Goal: Task Accomplishment & Management: Use online tool/utility

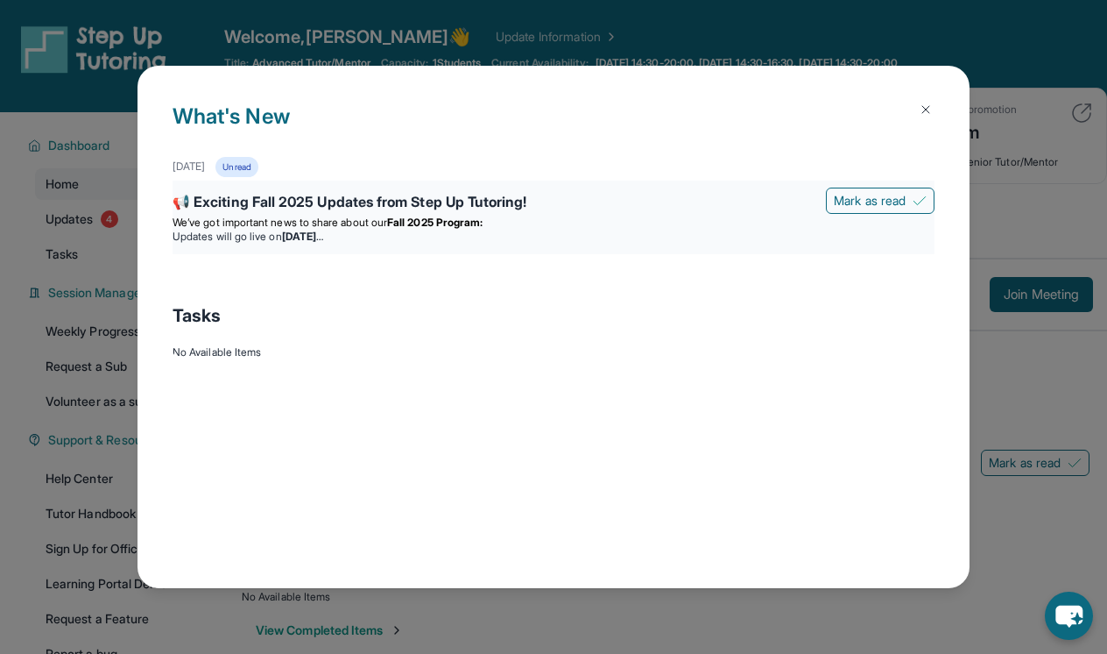
click at [438, 223] on strong "Fall 2025 Program:" at bounding box center [434, 222] width 95 height 13
click at [185, 200] on div "📢 Exciting Fall 2025 Updates from Step Up Tutoring!" at bounding box center [554, 203] width 762 height 25
click at [852, 193] on span "Mark as read" at bounding box center [870, 201] width 72 height 18
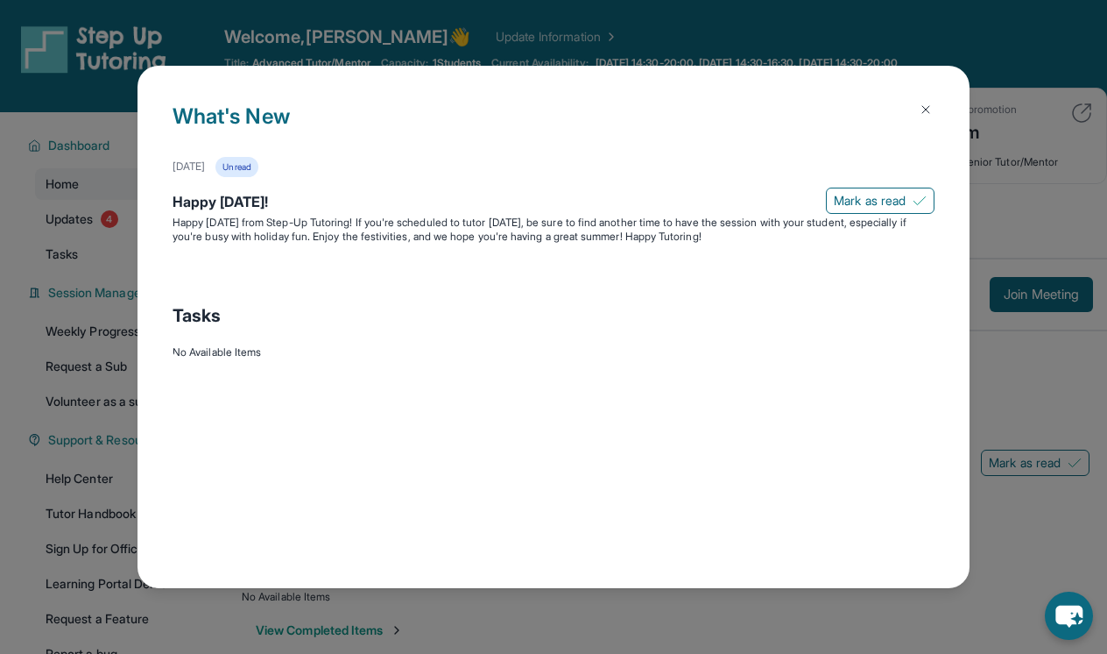
click at [926, 109] on img at bounding box center [926, 110] width 14 height 14
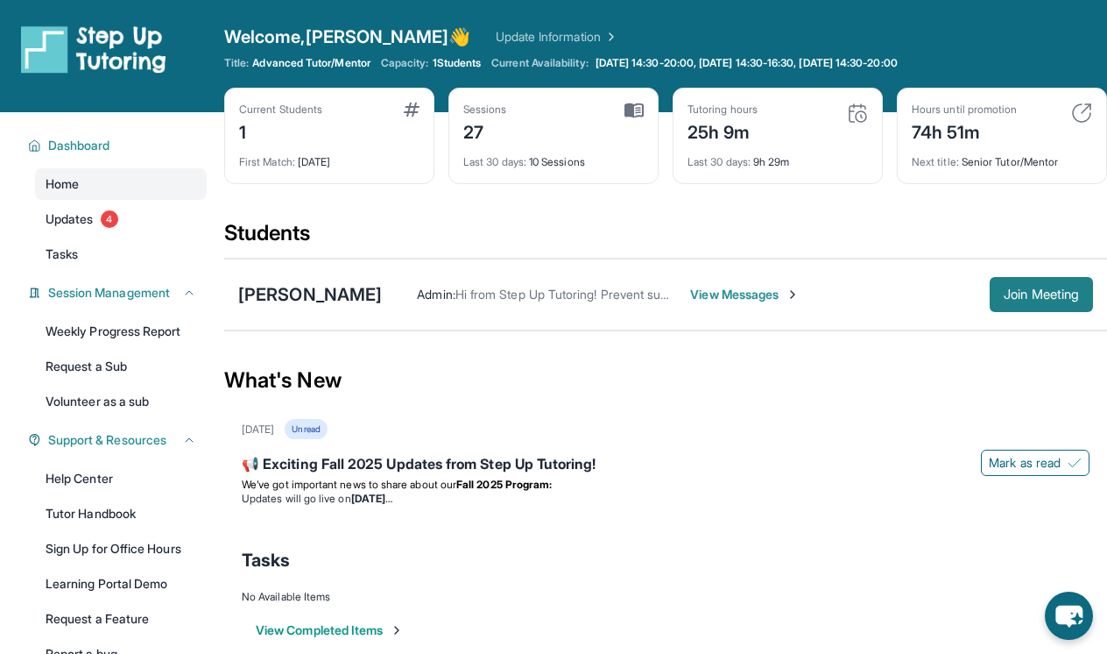
click at [1017, 296] on span "Join Meeting" at bounding box center [1041, 294] width 75 height 11
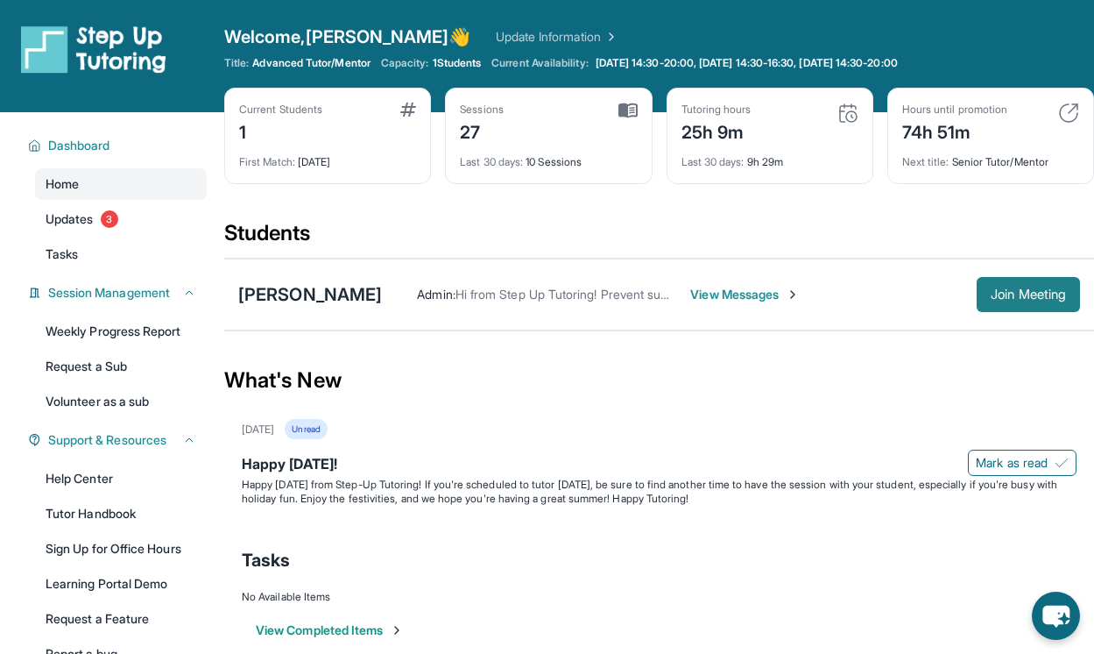
click at [1005, 293] on span "Join Meeting" at bounding box center [1028, 294] width 75 height 11
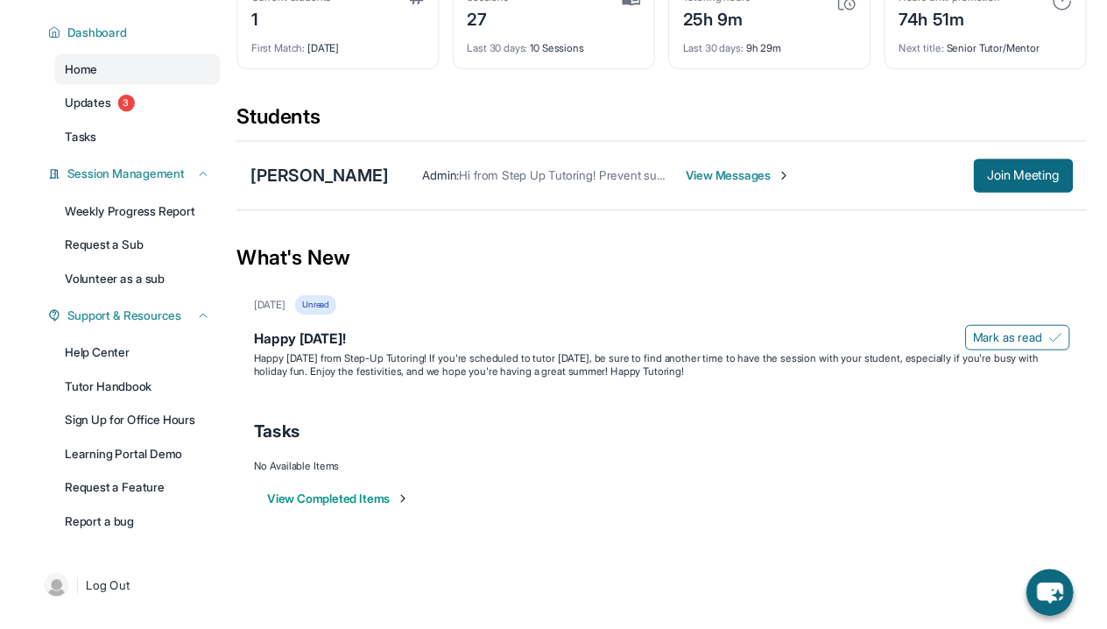
scroll to position [112, 0]
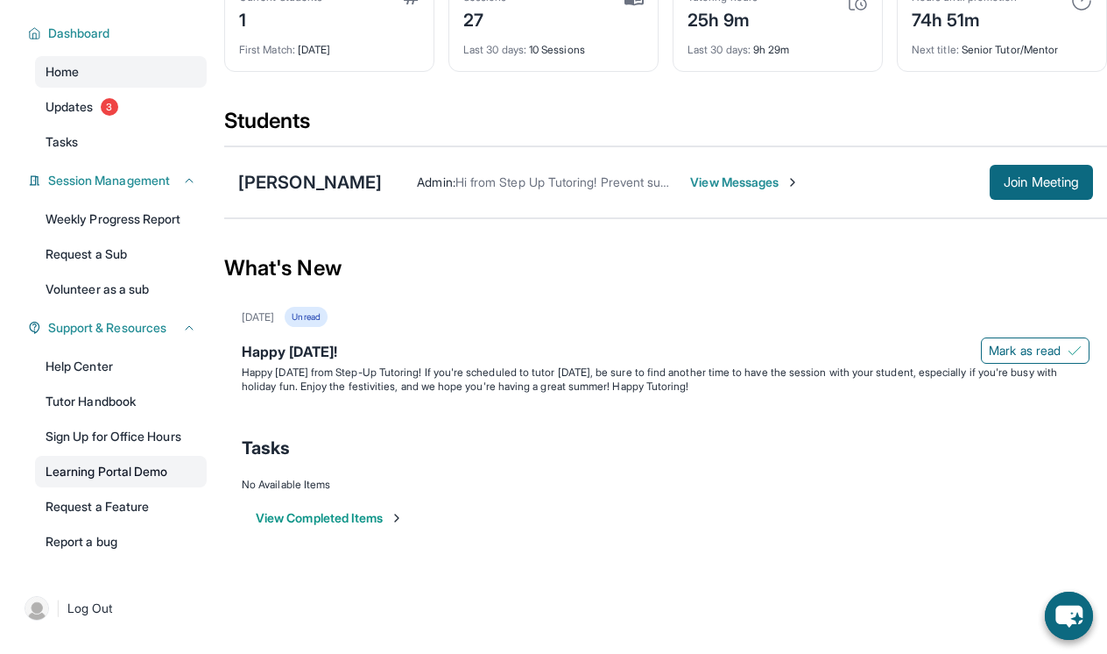
click at [110, 472] on link "Learning Portal Demo" at bounding box center [121, 472] width 172 height 32
click at [104, 475] on link "Learning Portal Demo" at bounding box center [121, 472] width 172 height 32
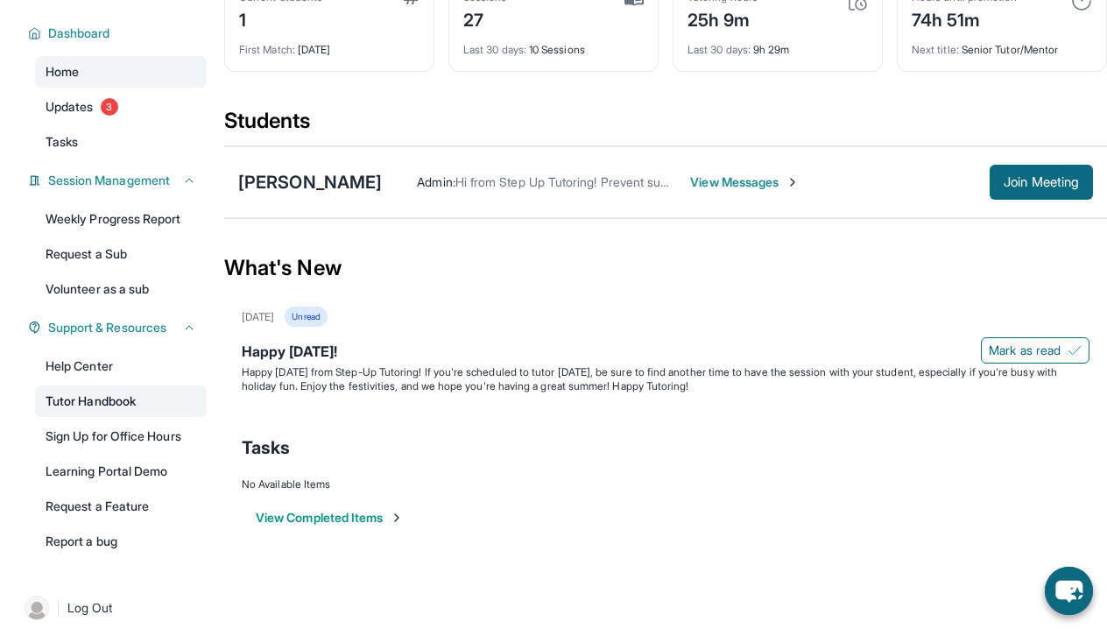
click at [103, 403] on link "Tutor Handbook" at bounding box center [121, 401] width 172 height 32
click at [1036, 180] on span "Join Meeting" at bounding box center [1041, 182] width 75 height 11
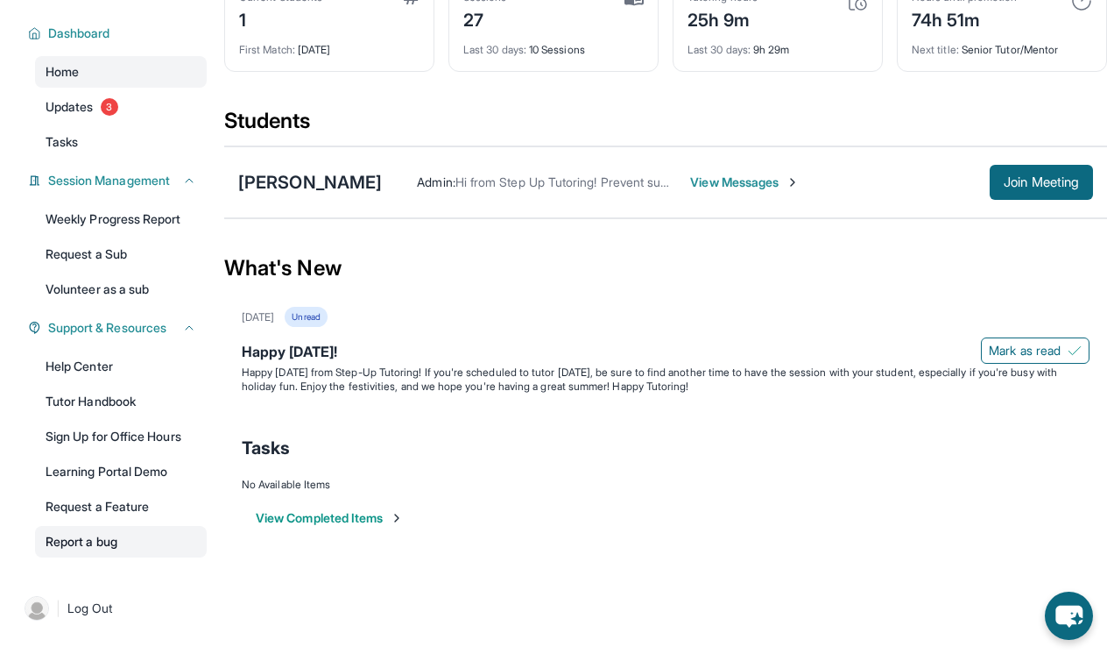
scroll to position [112, 0]
click at [110, 400] on link "Tutor Handbook" at bounding box center [121, 401] width 172 height 32
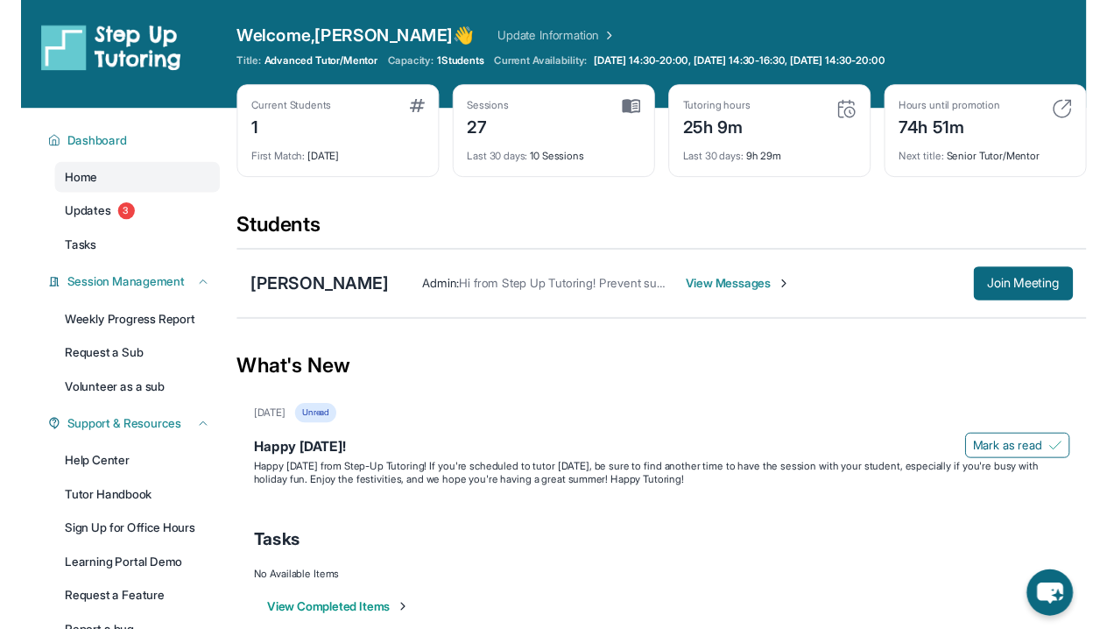
scroll to position [0, 0]
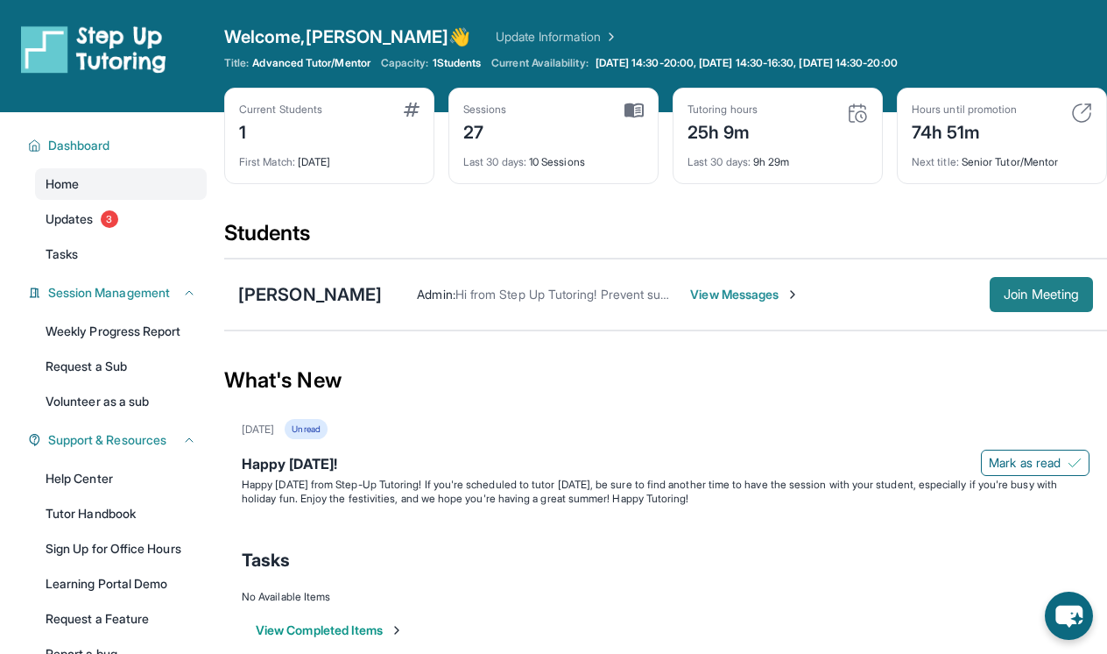
click at [1033, 294] on span "Join Meeting" at bounding box center [1041, 294] width 75 height 11
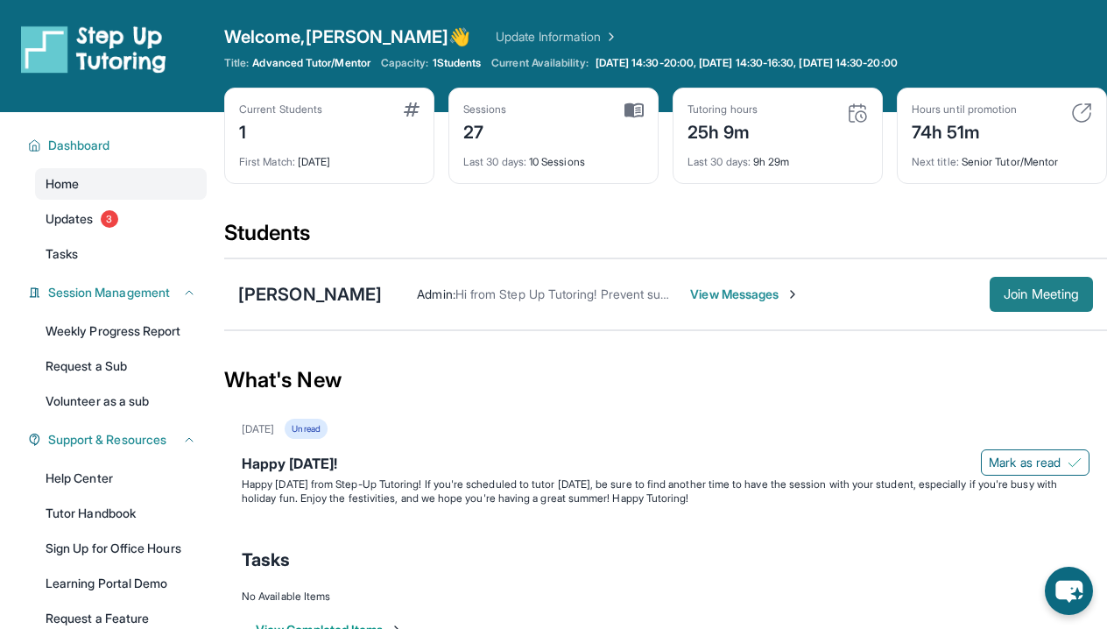
click at [1033, 291] on span "Join Meeting" at bounding box center [1041, 294] width 75 height 11
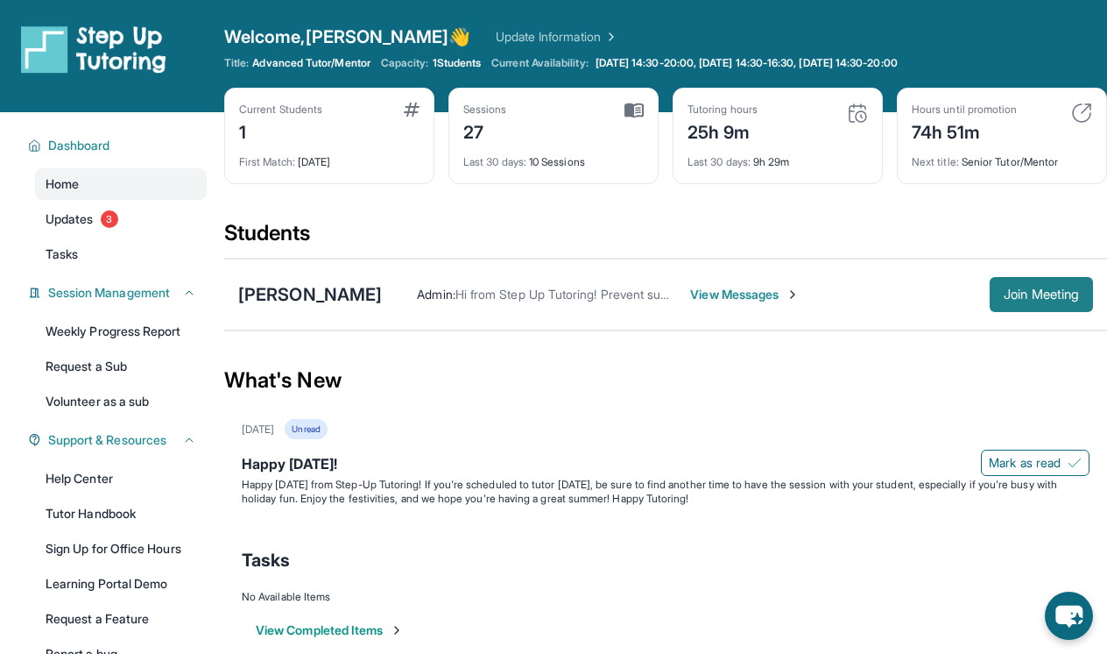
click at [1038, 294] on span "Join Meeting" at bounding box center [1041, 294] width 75 height 11
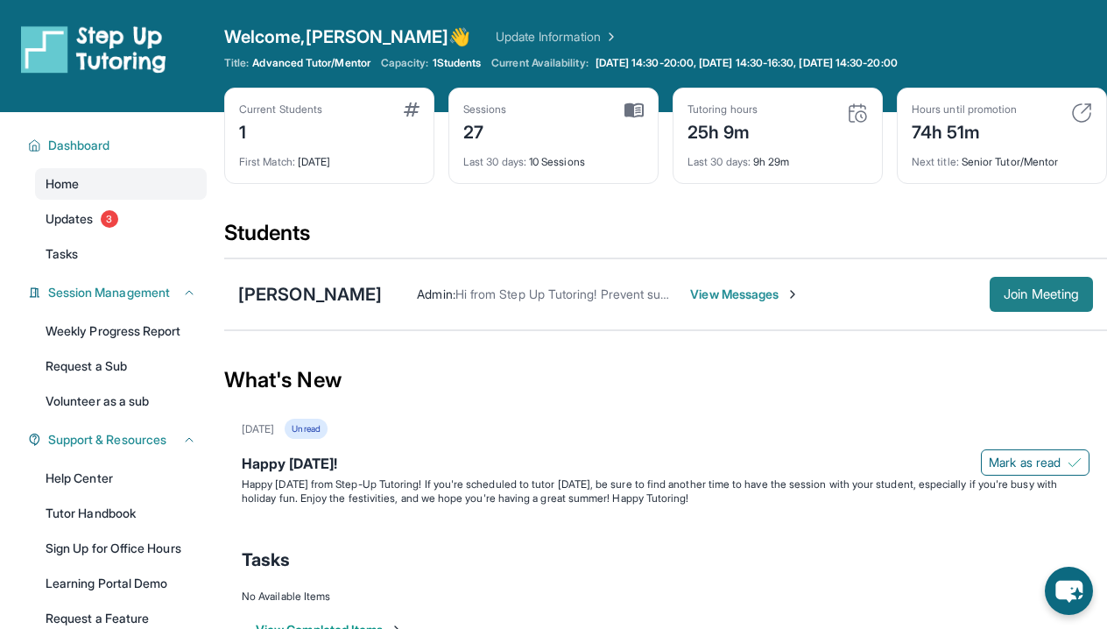
click at [1015, 289] on span "Join Meeting" at bounding box center [1041, 294] width 75 height 11
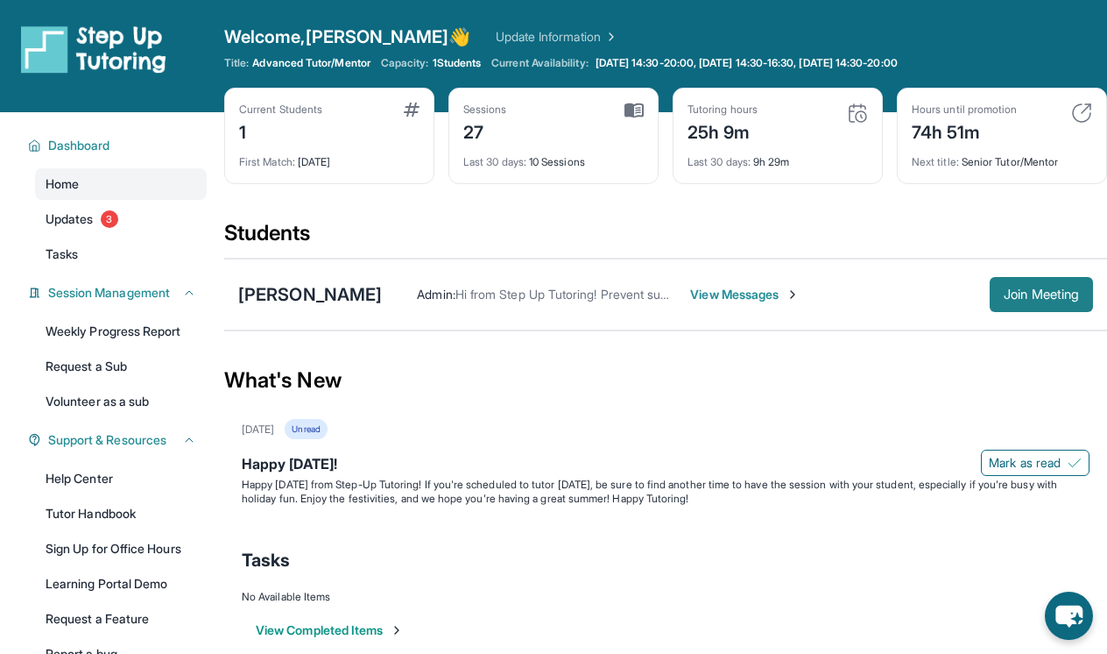
click at [1027, 295] on span "Join Meeting" at bounding box center [1041, 294] width 75 height 11
